Goal: Navigation & Orientation: Find specific page/section

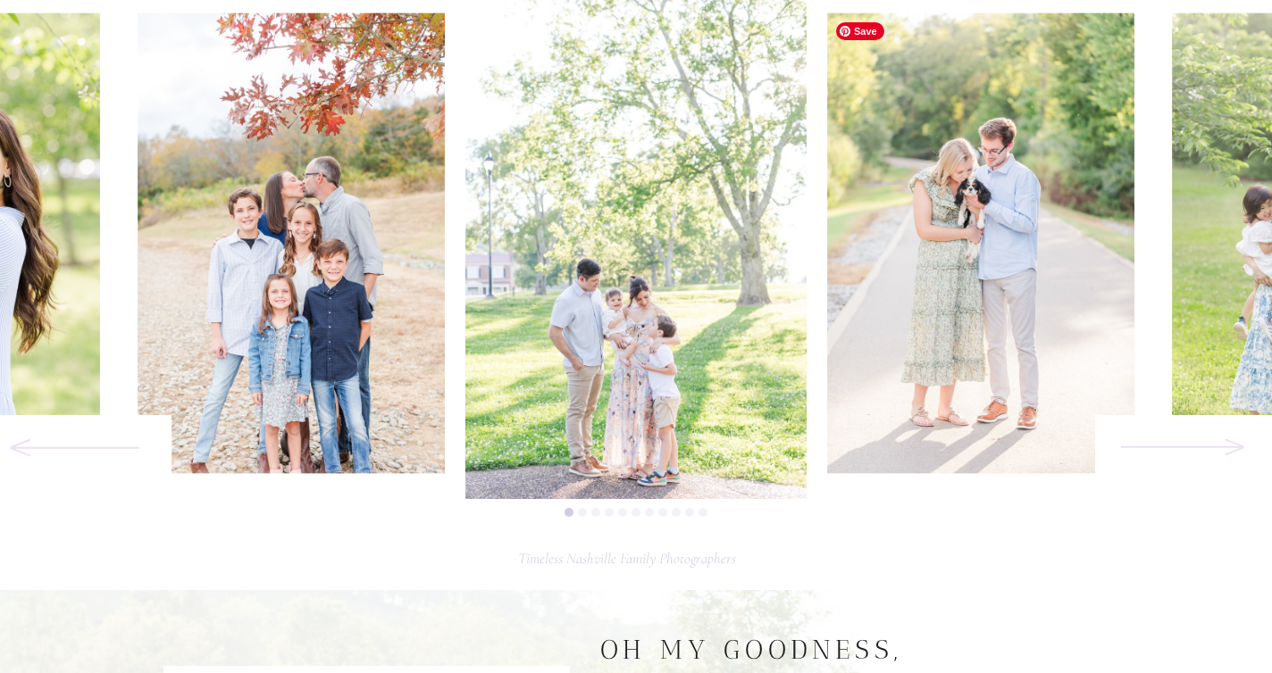
scroll to position [813, 0]
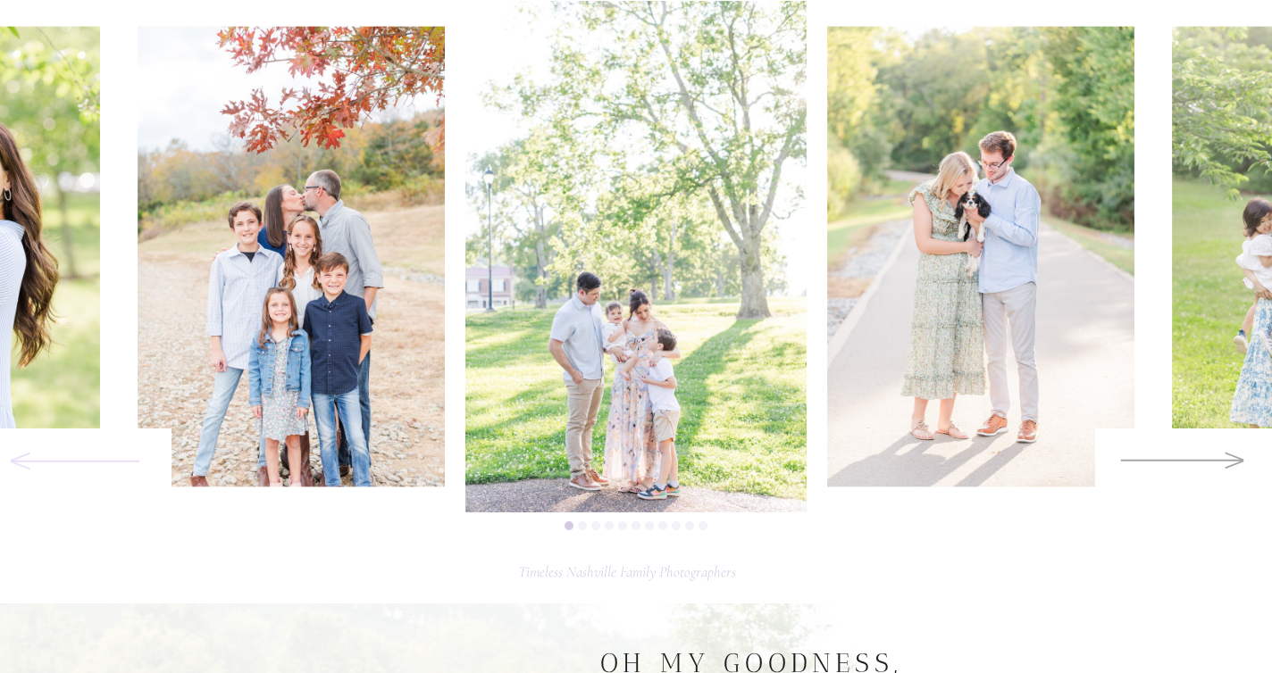
click at [1178, 459] on icon at bounding box center [1181, 459] width 129 height 41
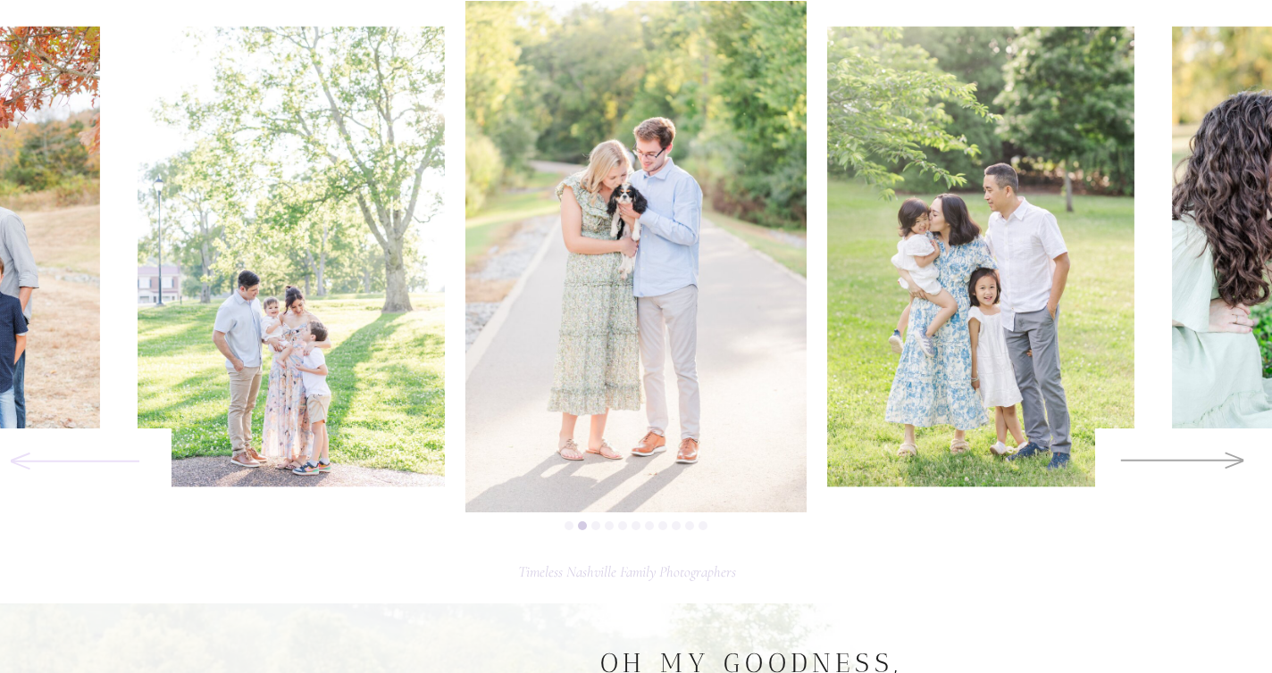
click at [1179, 457] on icon at bounding box center [1181, 459] width 129 height 41
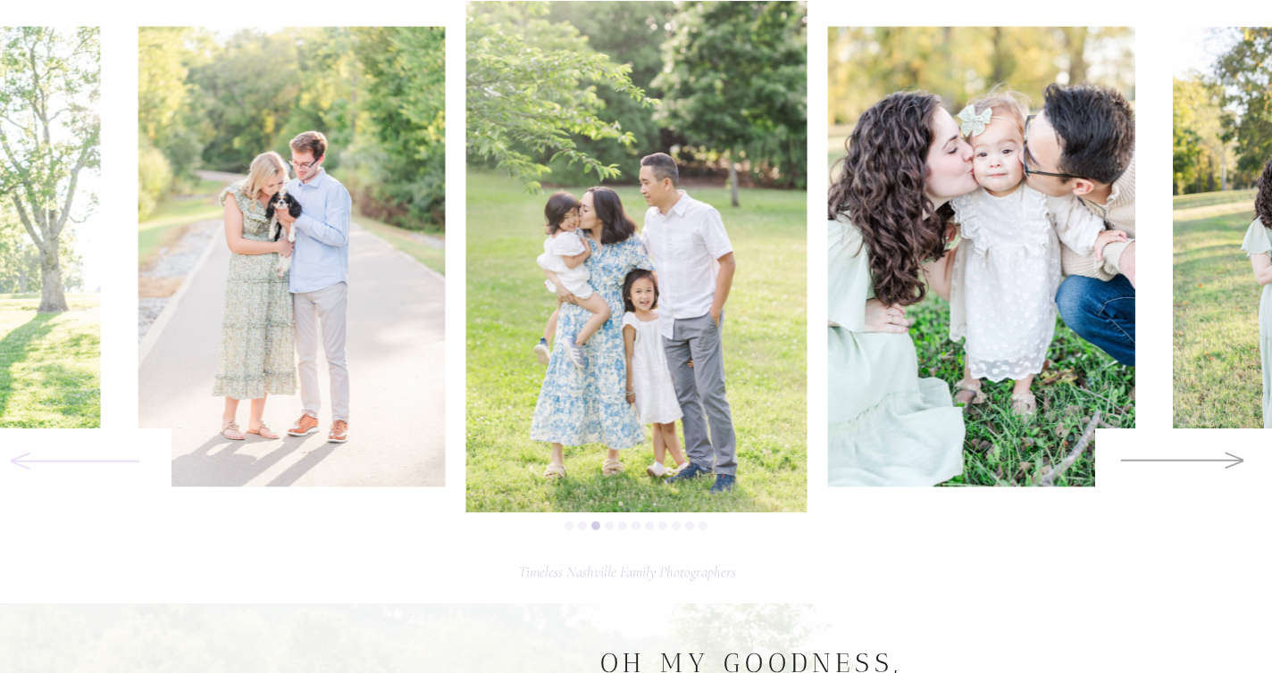
click at [1179, 457] on icon at bounding box center [1181, 459] width 129 height 41
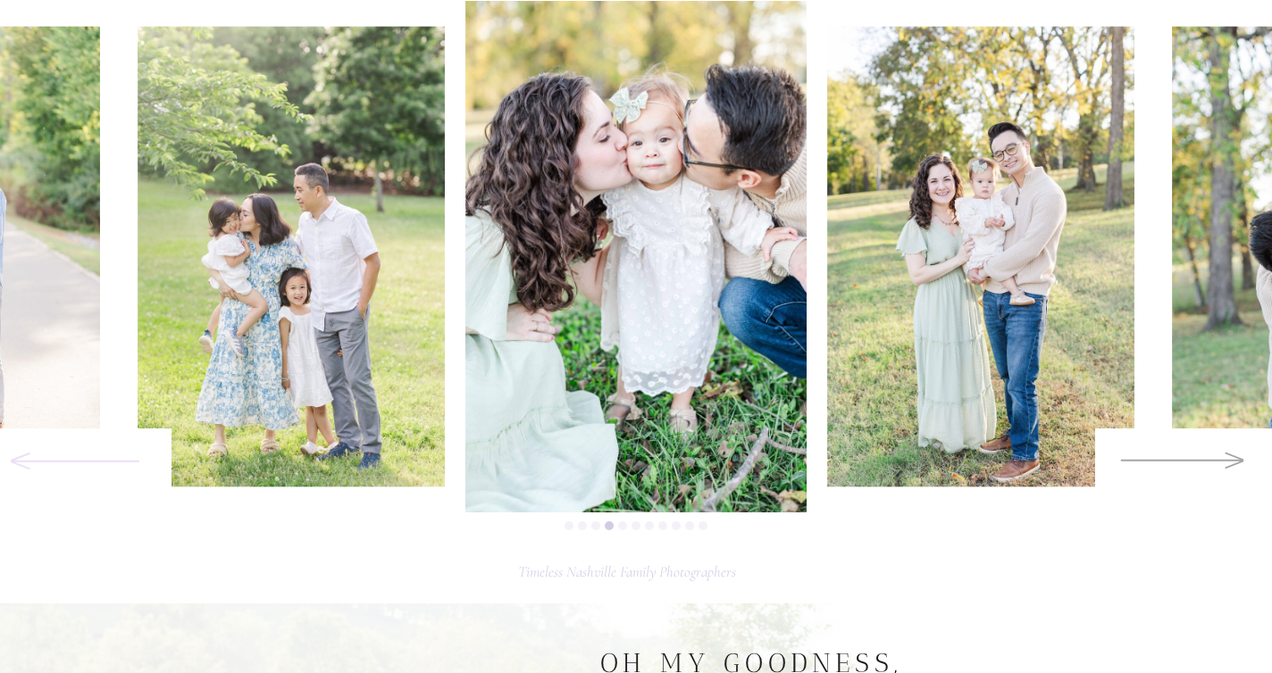
click at [1179, 457] on icon at bounding box center [1181, 459] width 129 height 41
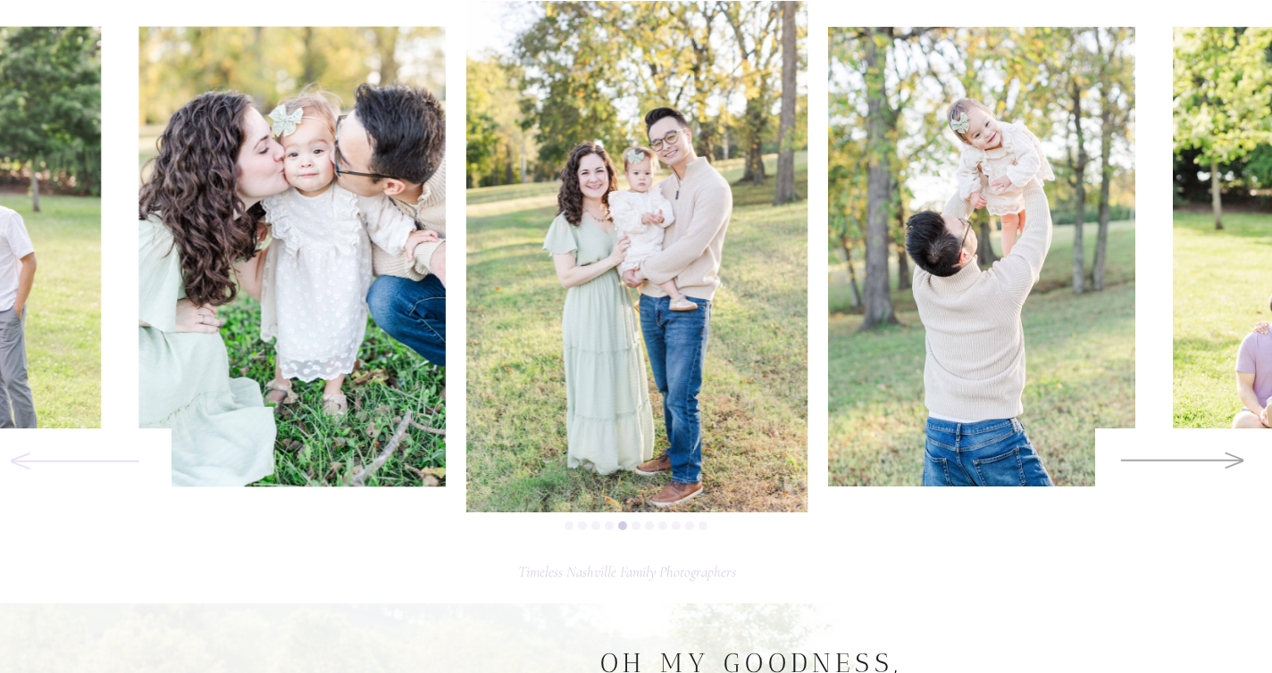
click at [1179, 457] on icon at bounding box center [1181, 459] width 129 height 41
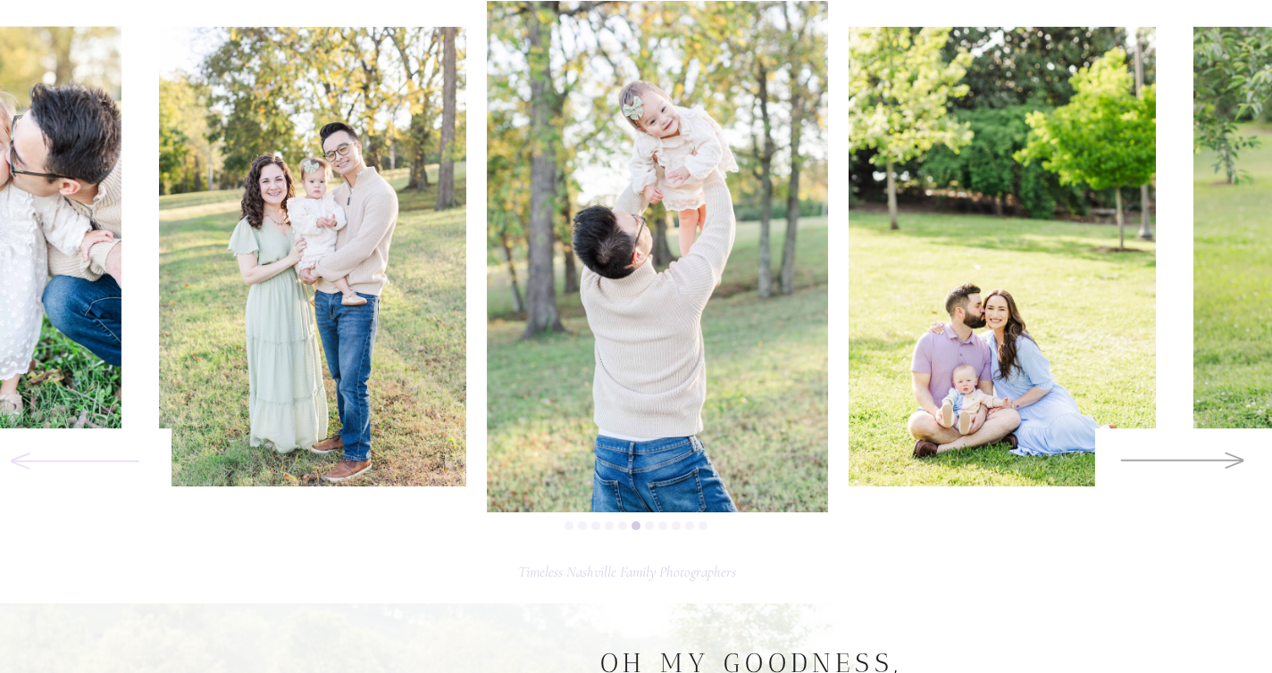
click at [1179, 457] on icon at bounding box center [1181, 459] width 129 height 41
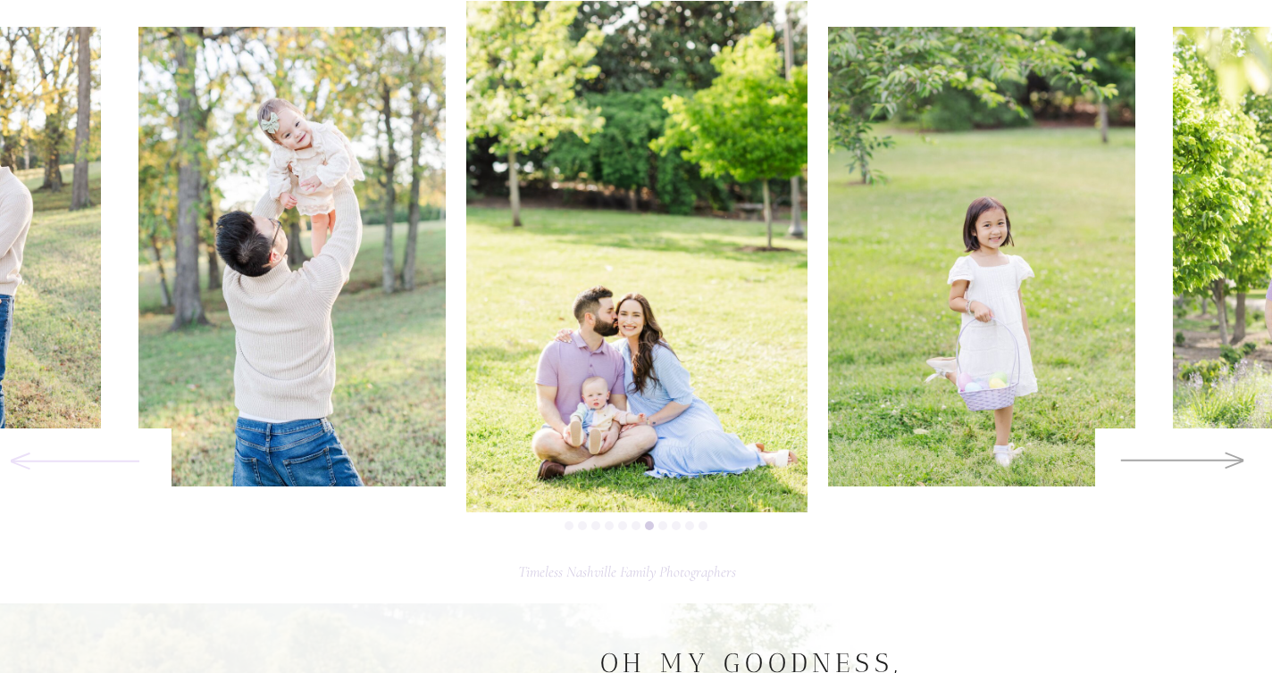
click at [1179, 457] on icon at bounding box center [1181, 459] width 129 height 41
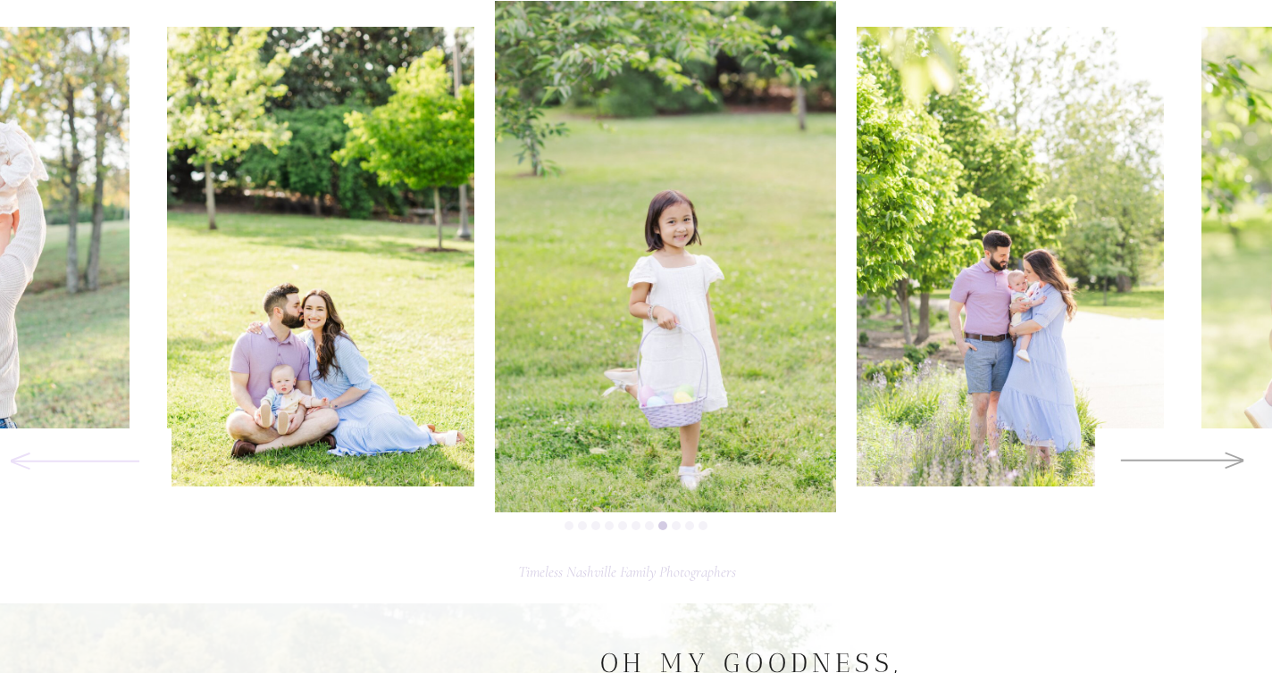
click at [1179, 457] on icon at bounding box center [1181, 459] width 129 height 41
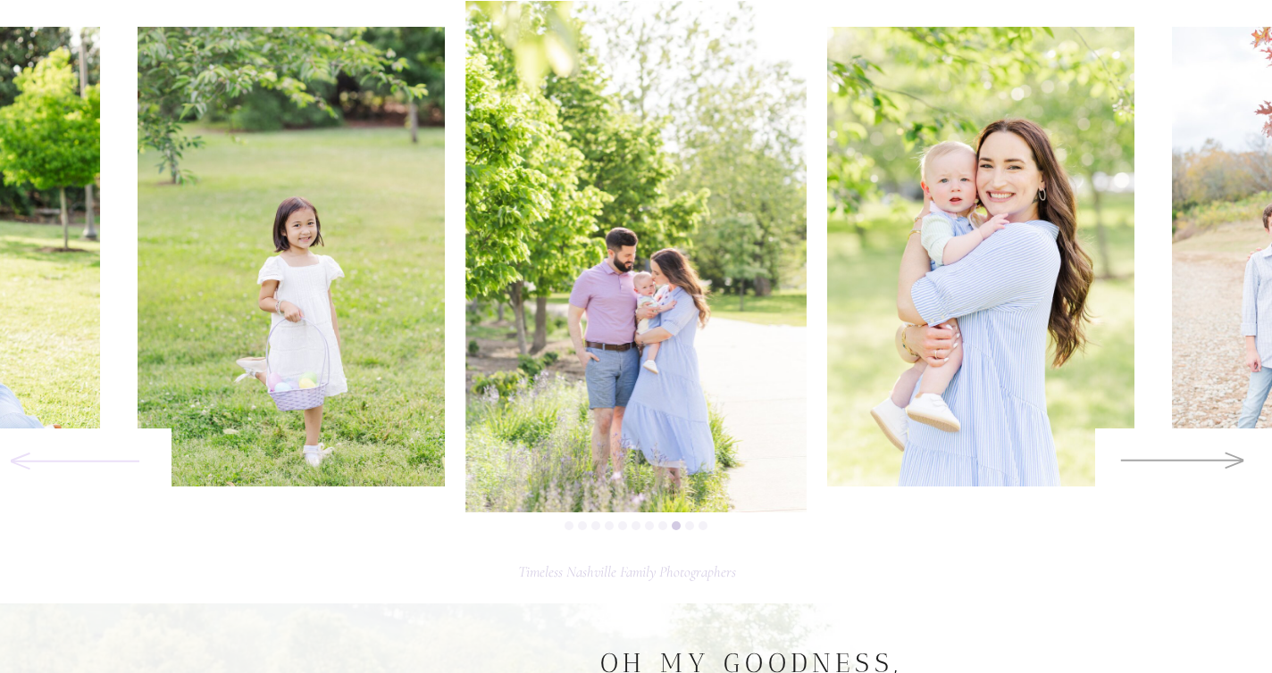
click at [1179, 457] on icon at bounding box center [1181, 459] width 129 height 41
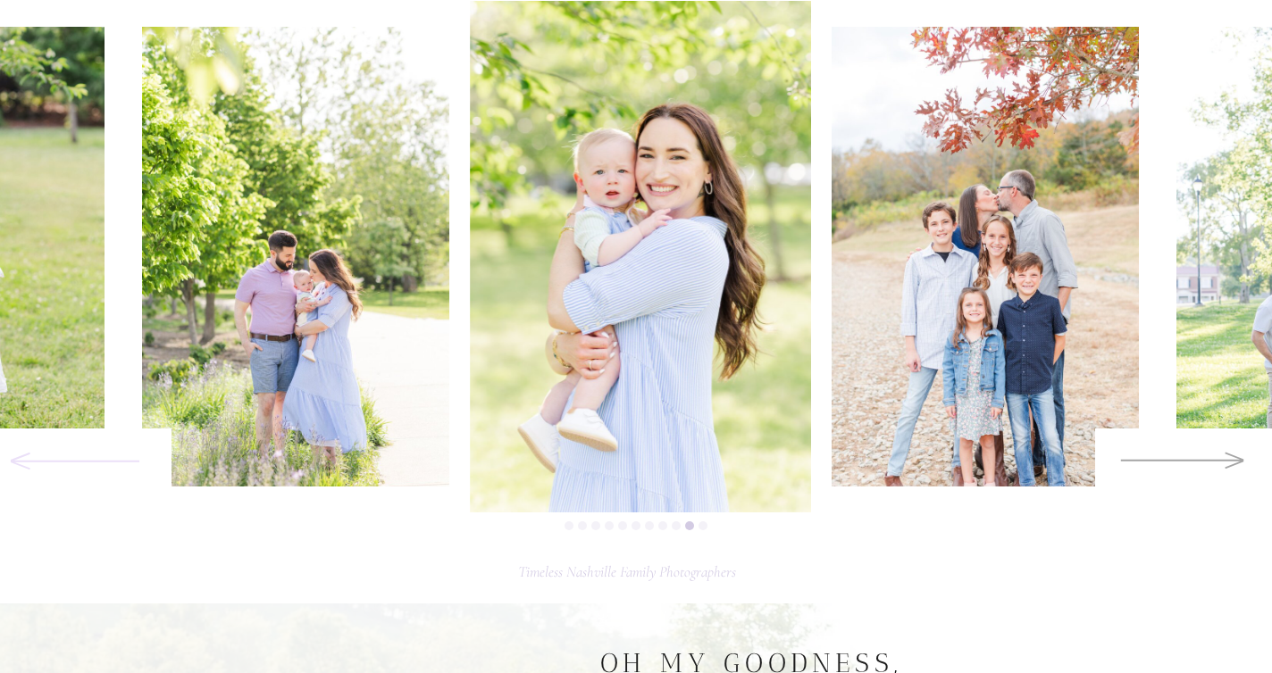
click at [1179, 457] on icon at bounding box center [1181, 459] width 129 height 41
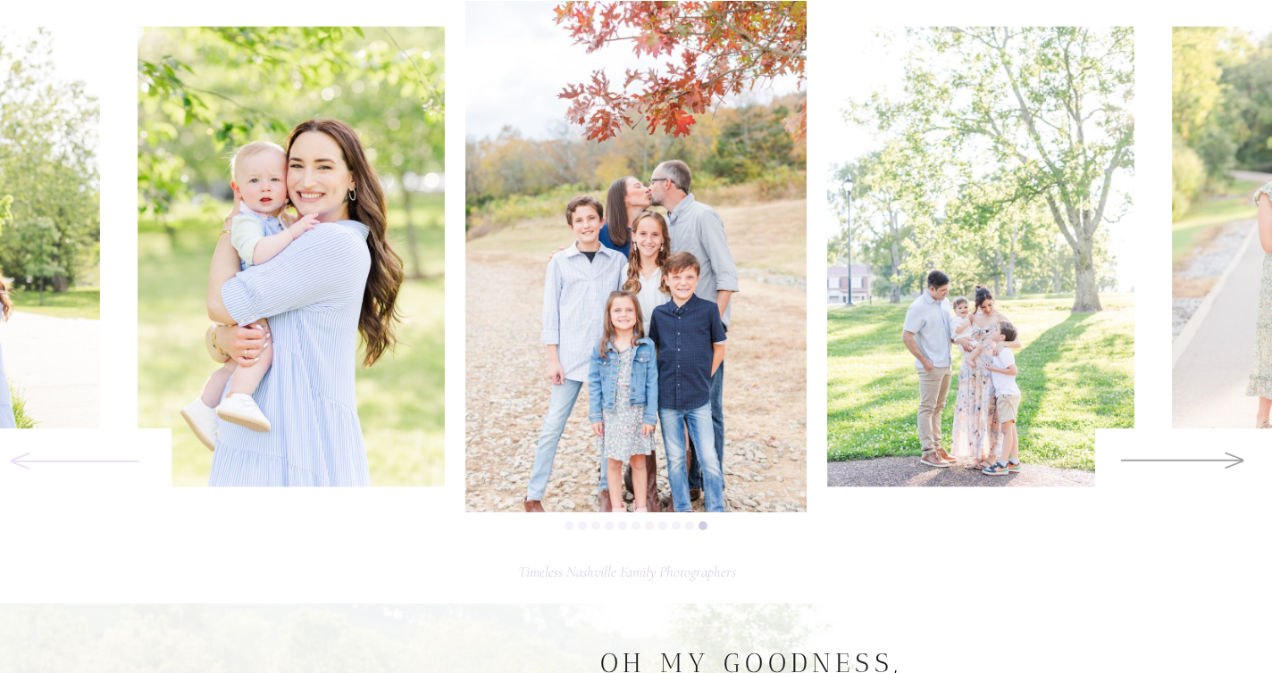
click at [1179, 457] on icon at bounding box center [1181, 459] width 129 height 41
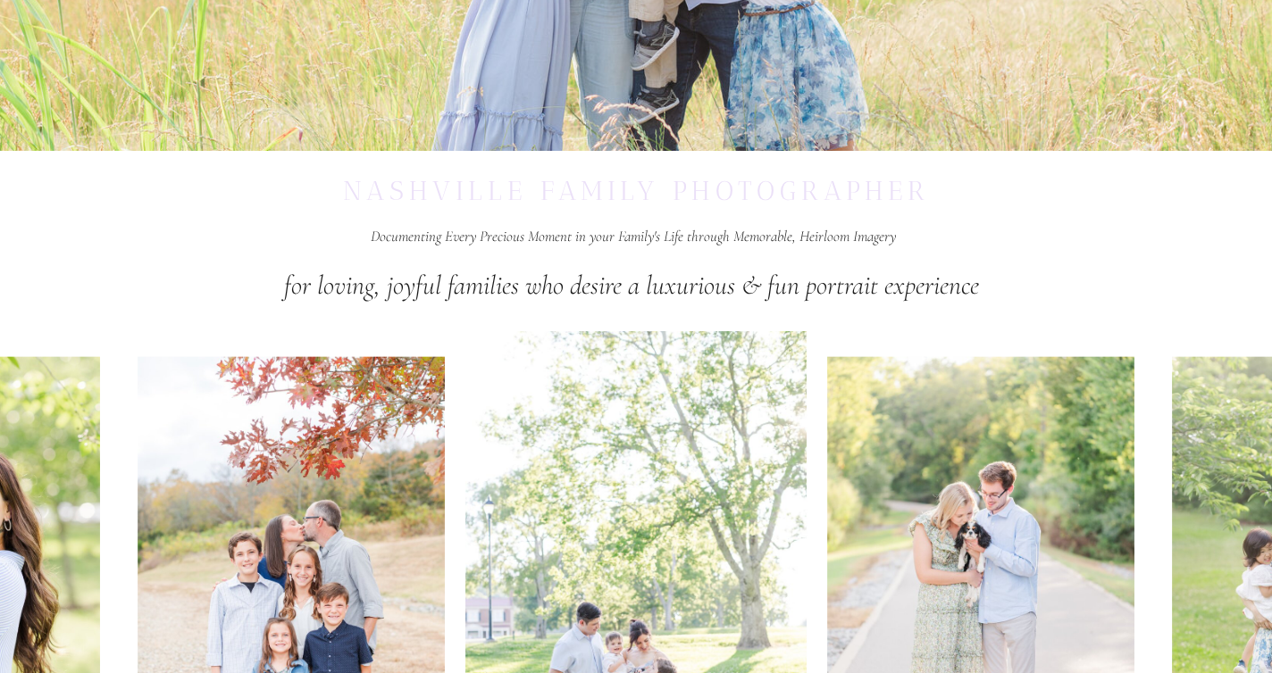
scroll to position [0, 0]
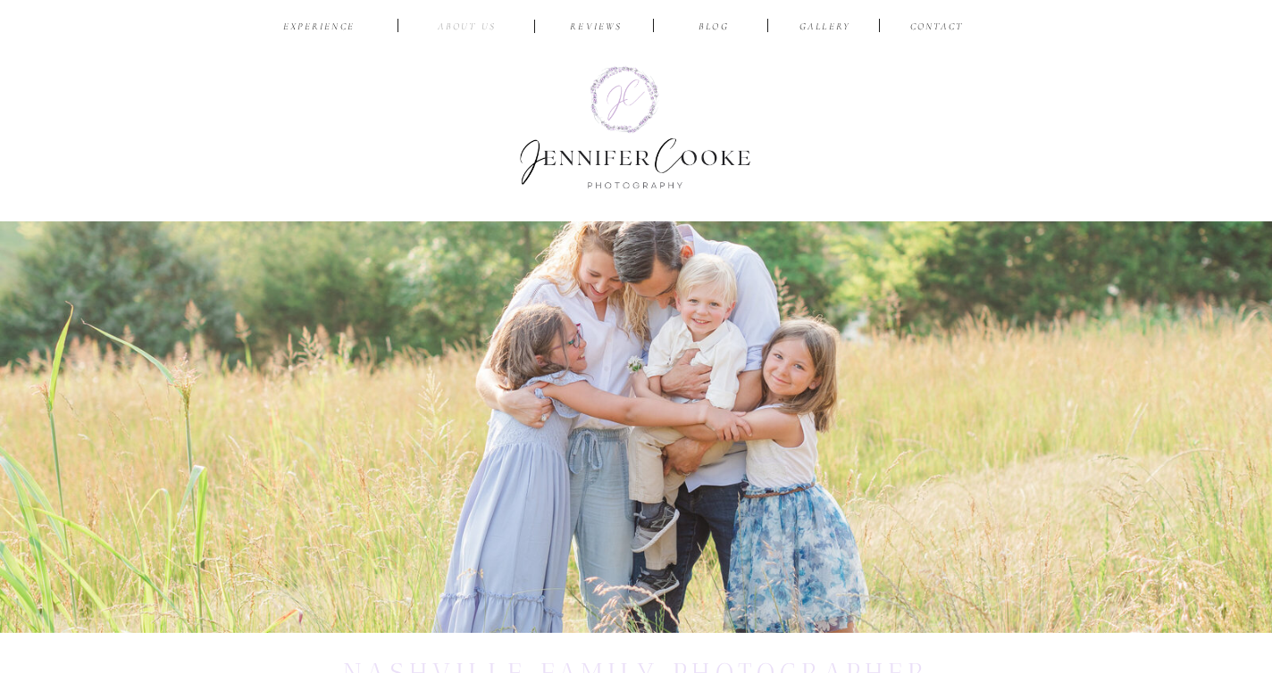
click at [463, 24] on nav "ABOUT US" at bounding box center [466, 28] width 85 height 17
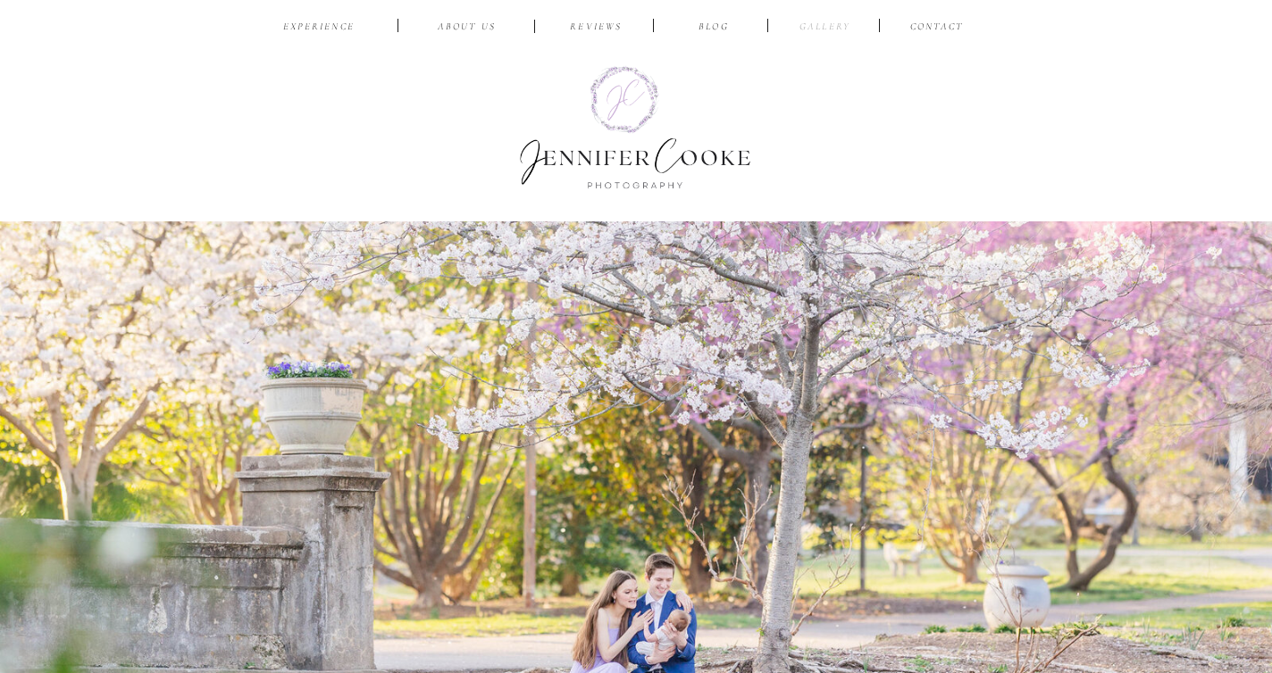
click at [816, 29] on nav "Gallery" at bounding box center [825, 28] width 60 height 17
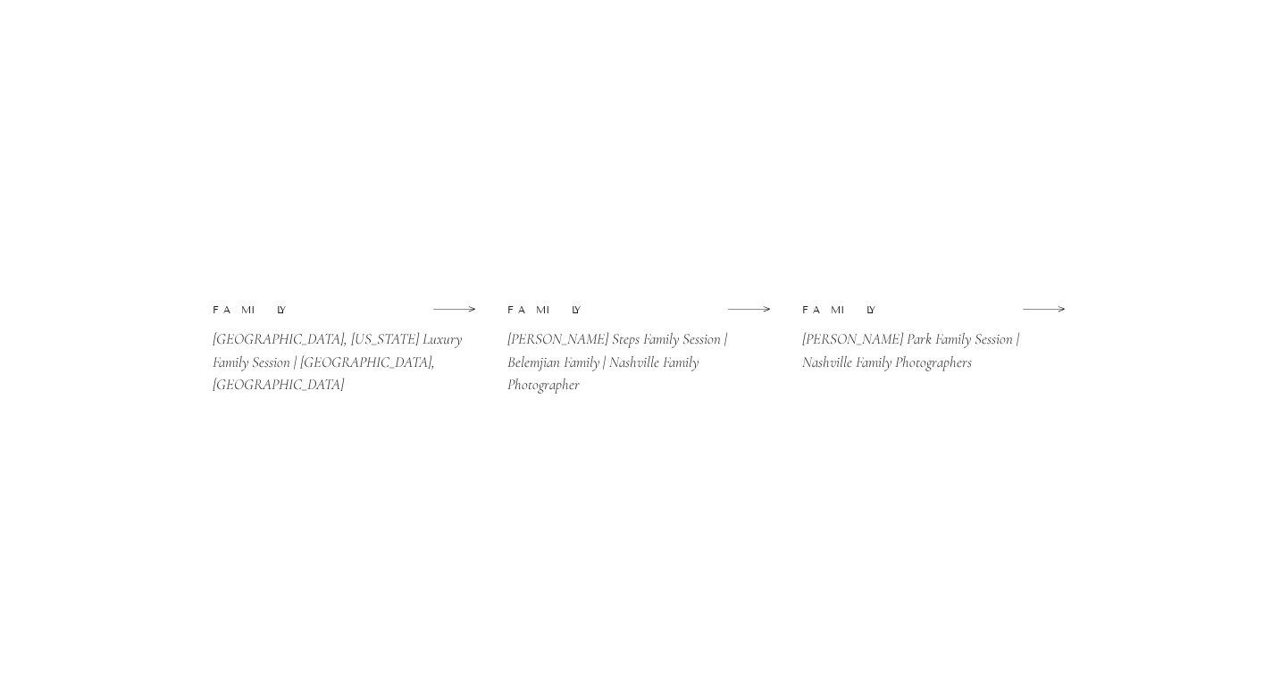
scroll to position [2711, 0]
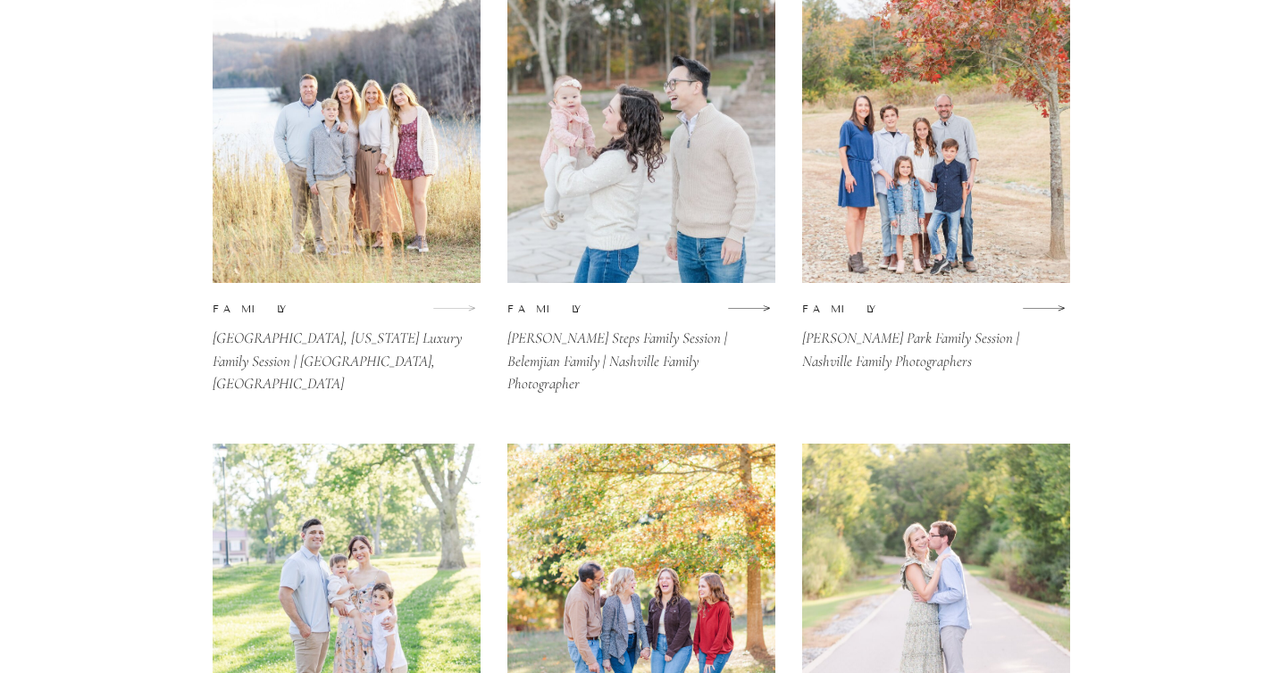
click at [450, 305] on icon at bounding box center [454, 307] width 44 height 21
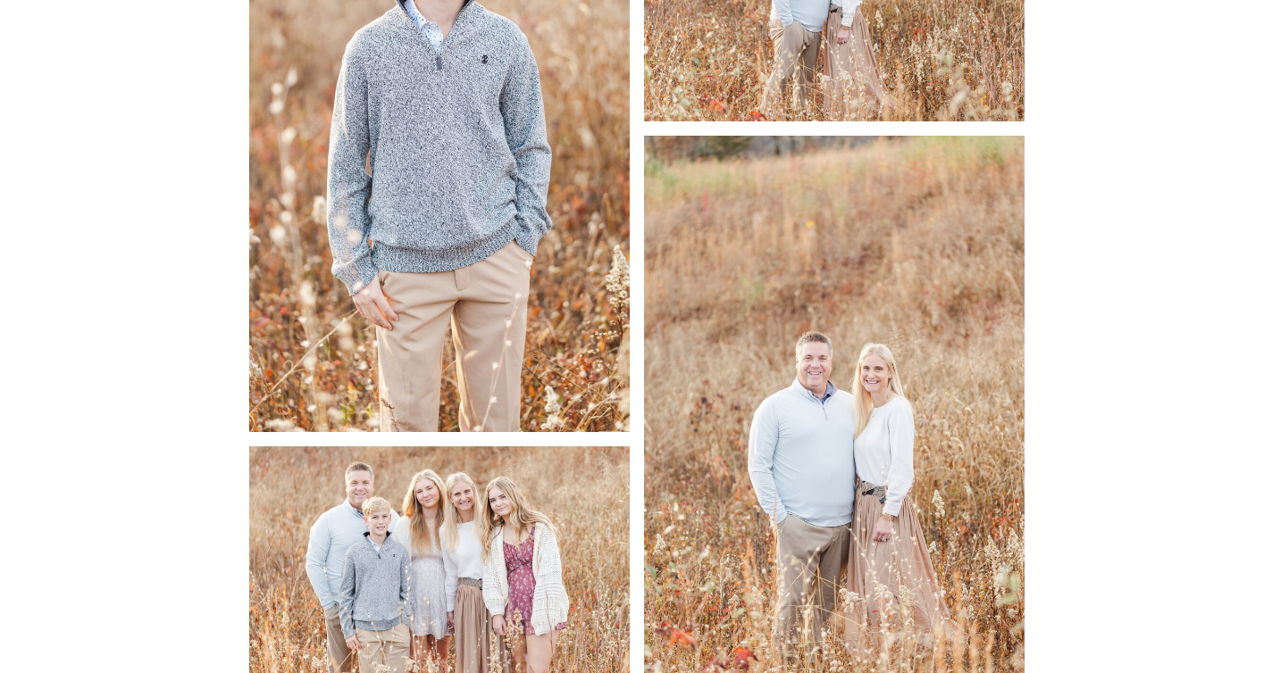
scroll to position [4149, 0]
